Goal: Information Seeking & Learning: Learn about a topic

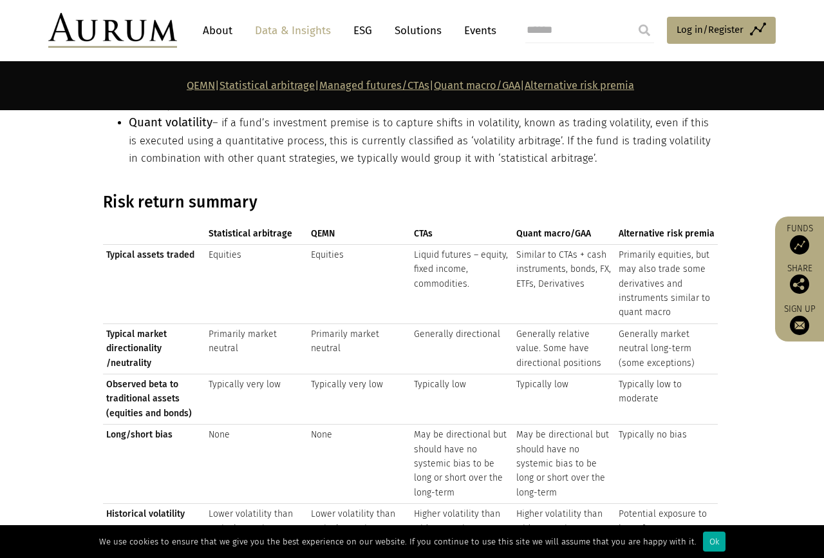
scroll to position [1416, 0]
click at [174, 243] on td "Typical assets traded" at bounding box center [154, 282] width 102 height 79
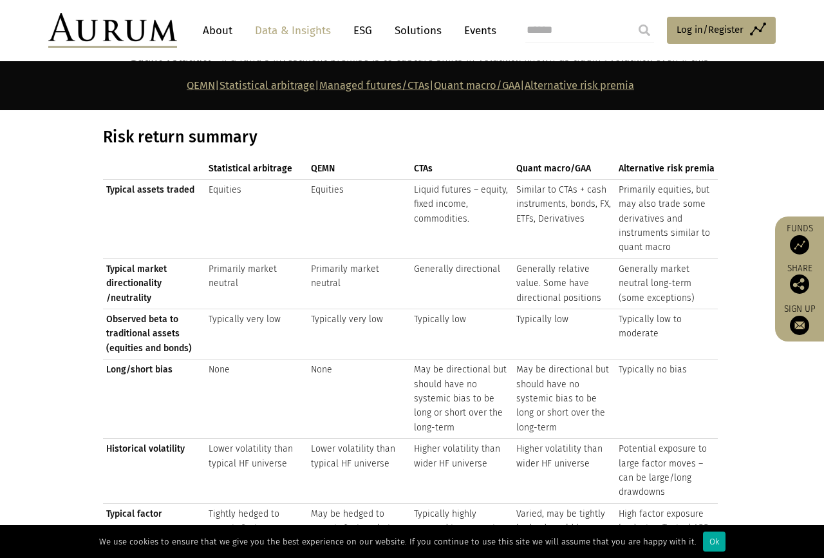
drag, startPoint x: 127, startPoint y: 149, endPoint x: 314, endPoint y: 210, distance: 196.3
click at [314, 211] on div "Statistical arbitrage QEMN CTAs Quant macro/GAA Alternative risk premia Statist…" at bounding box center [410, 406] width 615 height 496
click at [314, 209] on td "Equities" at bounding box center [359, 218] width 102 height 79
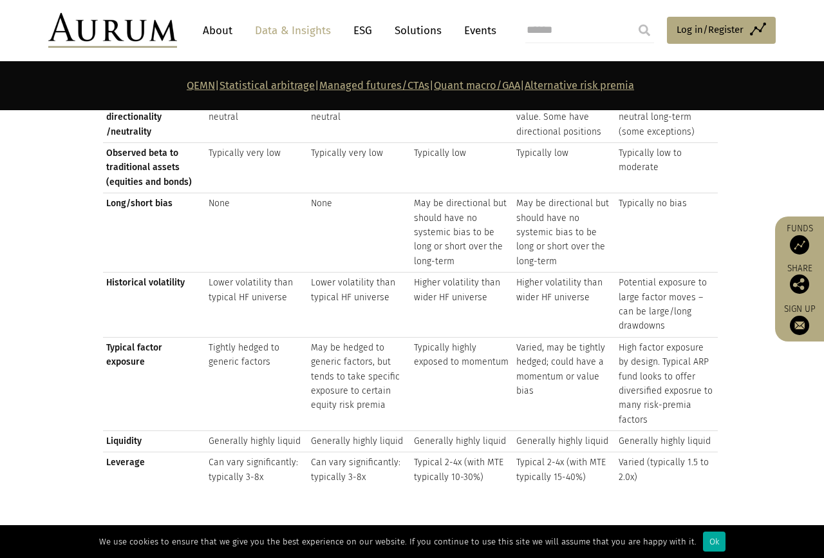
scroll to position [1738, 0]
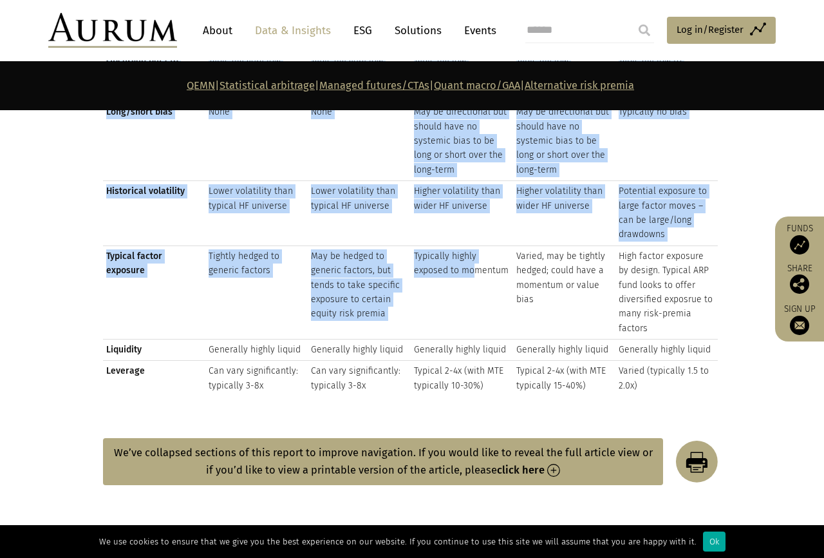
drag, startPoint x: 475, startPoint y: 319, endPoint x: 507, endPoint y: 388, distance: 76.6
click at [507, 388] on div "Statistical arbitrage QEMN CTAs Quant macro/GAA Alternative risk premia Statist…" at bounding box center [410, 149] width 615 height 502
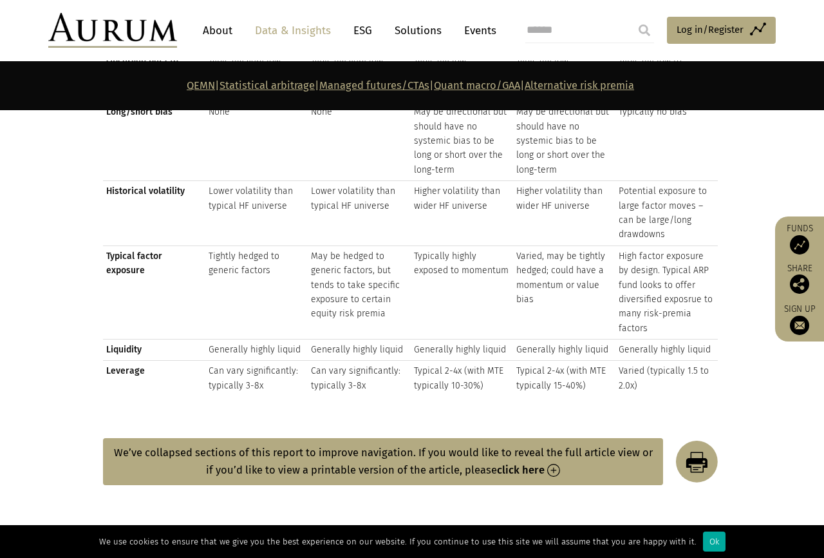
click at [432, 236] on td "Higher volatility than wider HF universe" at bounding box center [462, 213] width 102 height 65
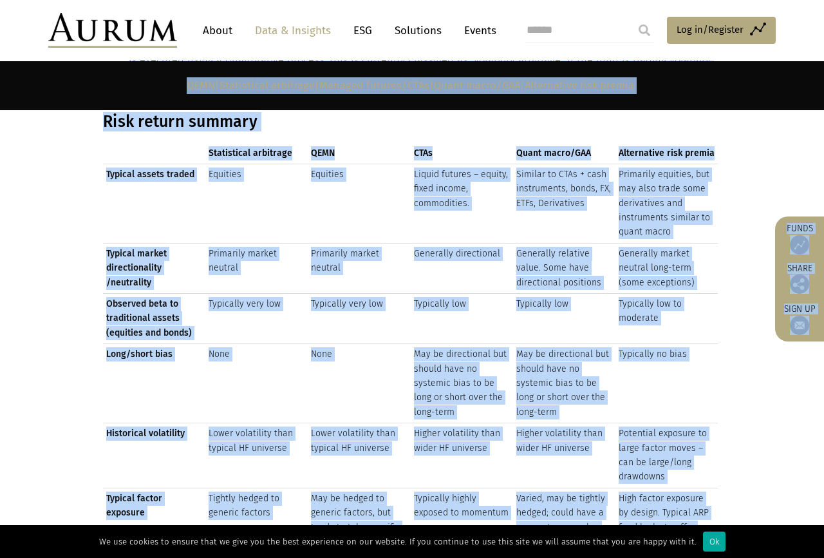
scroll to position [1467, 0]
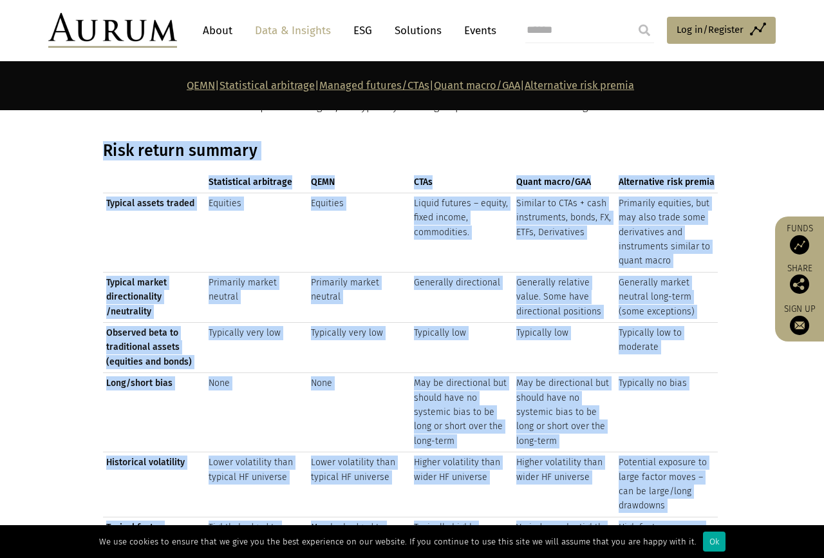
drag, startPoint x: 641, startPoint y: 438, endPoint x: 135, endPoint y: 148, distance: 582.9
click at [101, 144] on div "Risk return summary Statistical arbitrage QEMN CTAs Quant macro/GAA Alternative…" at bounding box center [412, 409] width 644 height 536
copy div "Lore ipsumd sitamet Consectetur adipiscin ELIT SEDd Eiusm tempo/INC Utlaboreetd…"
